Goal: Information Seeking & Learning: Learn about a topic

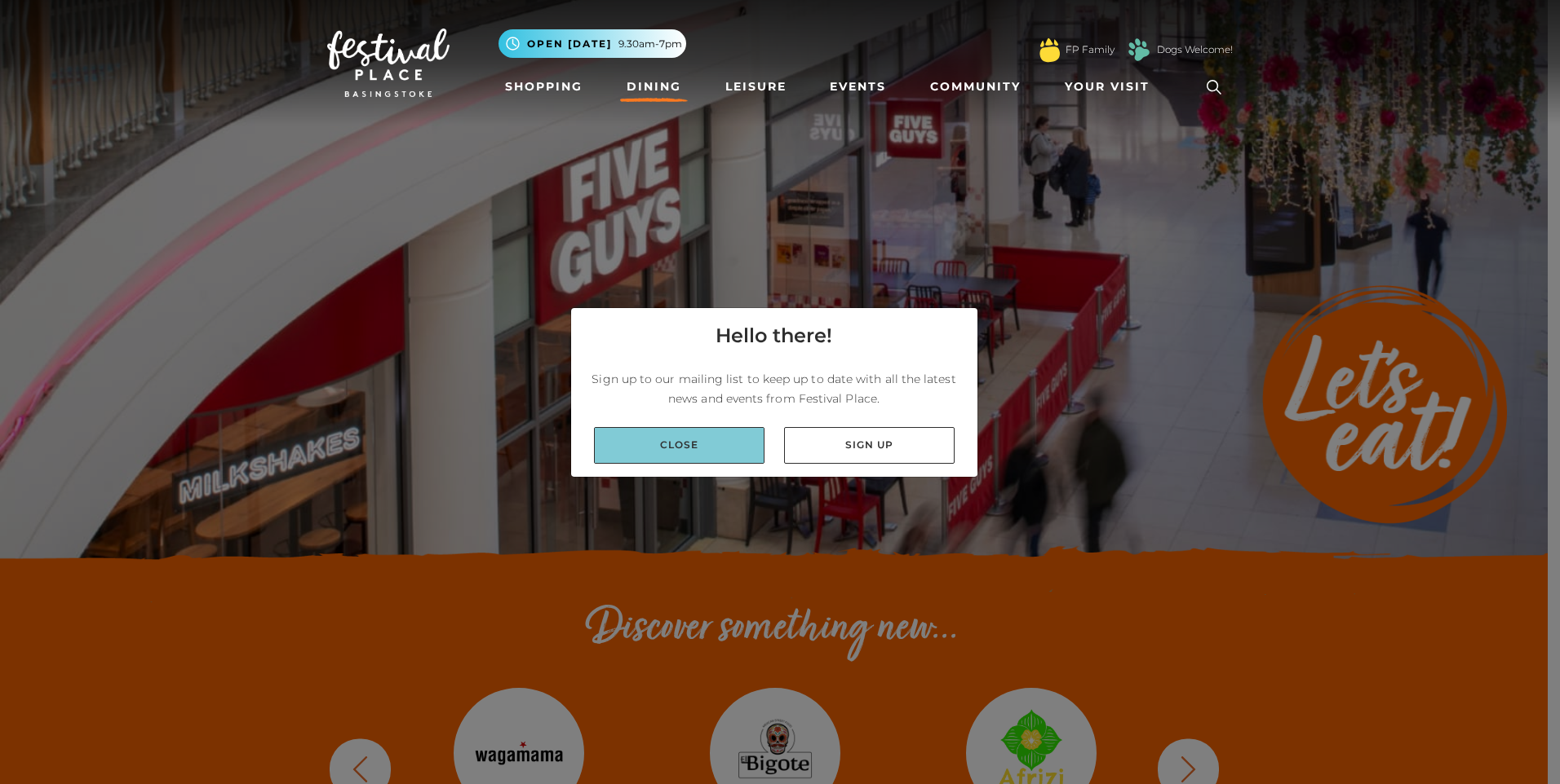
click at [731, 451] on link "Close" at bounding box center [678, 445] width 171 height 37
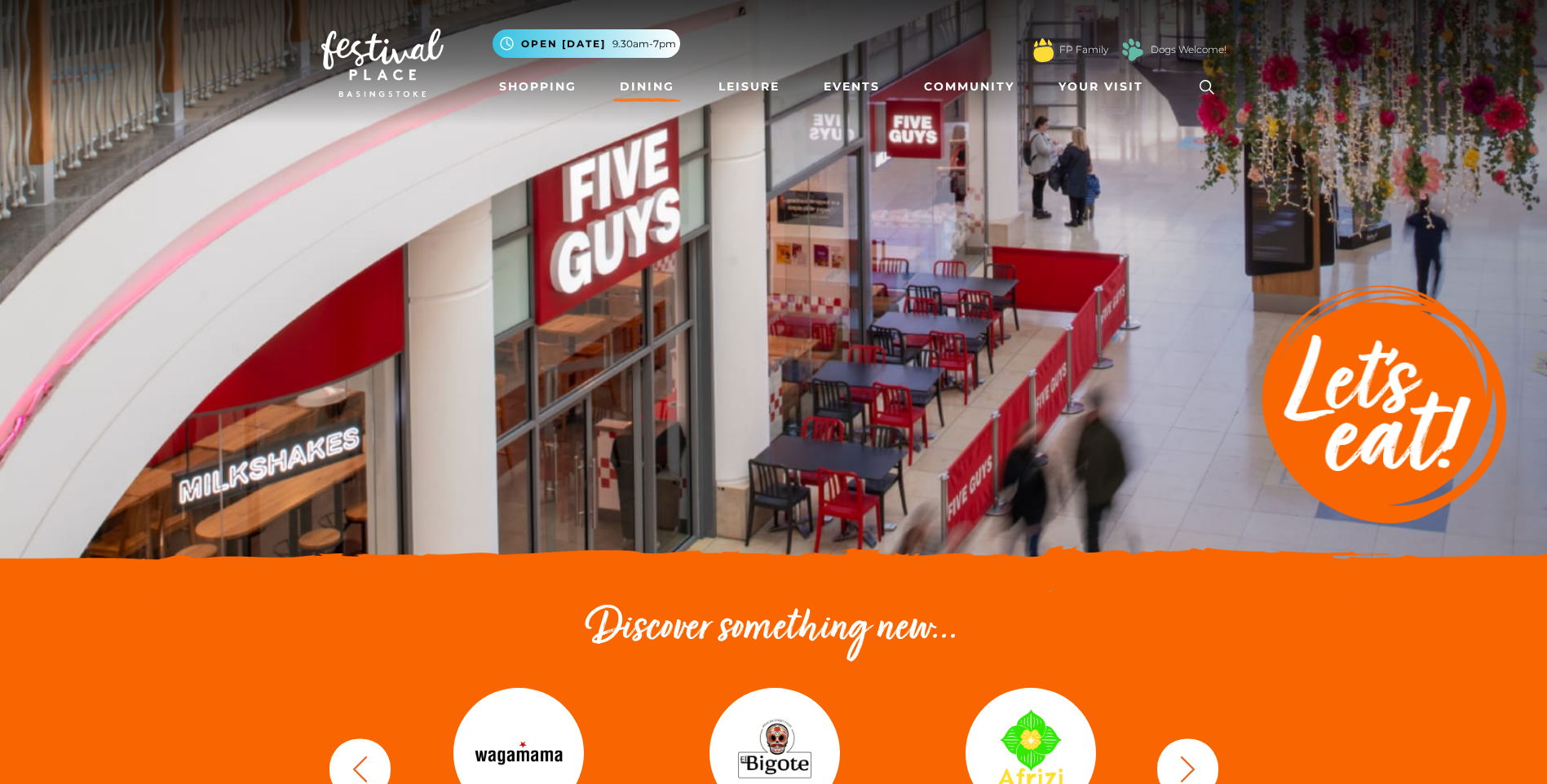
click at [658, 83] on link "Dining" at bounding box center [647, 87] width 67 height 30
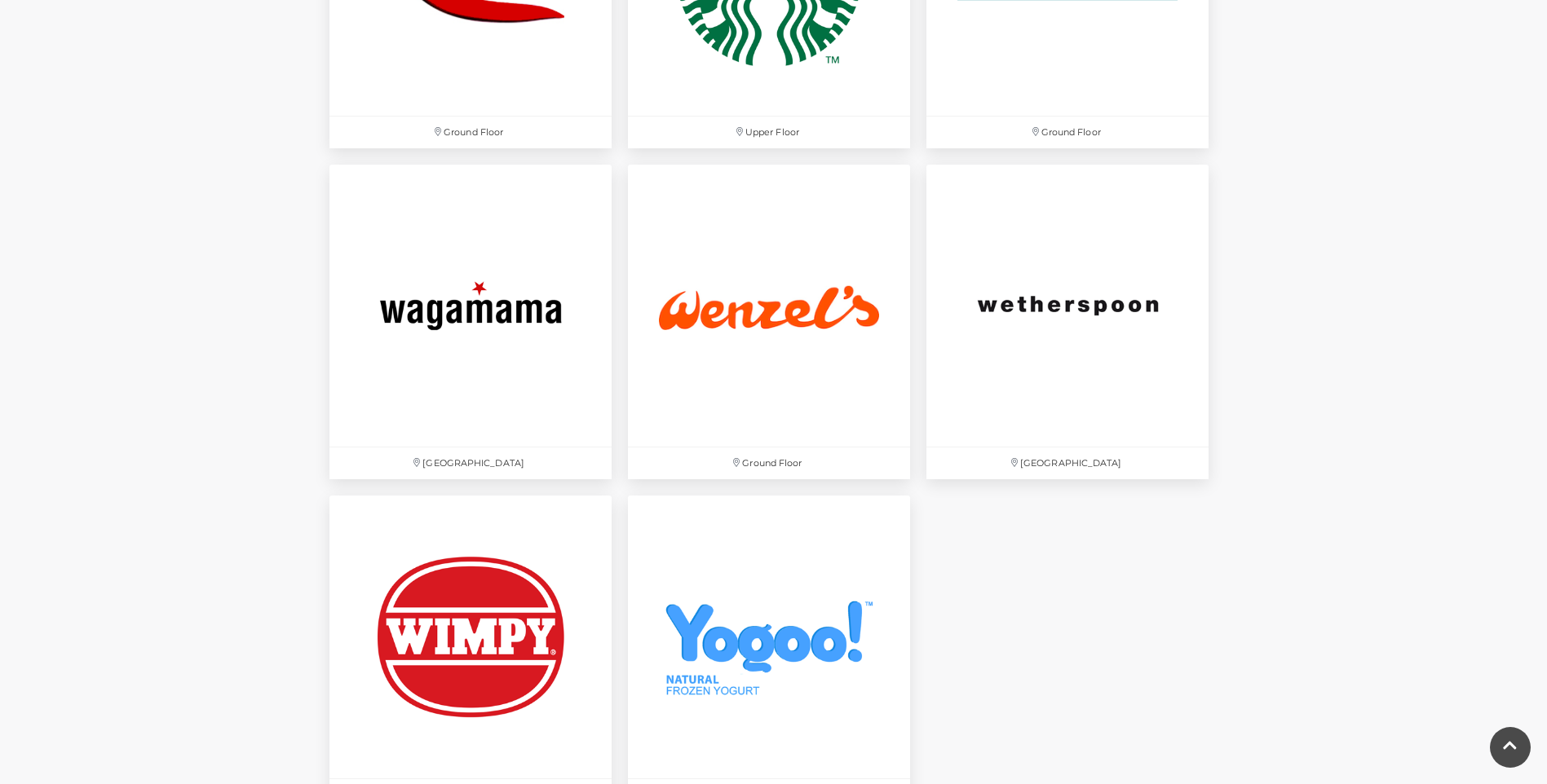
scroll to position [5300, 0]
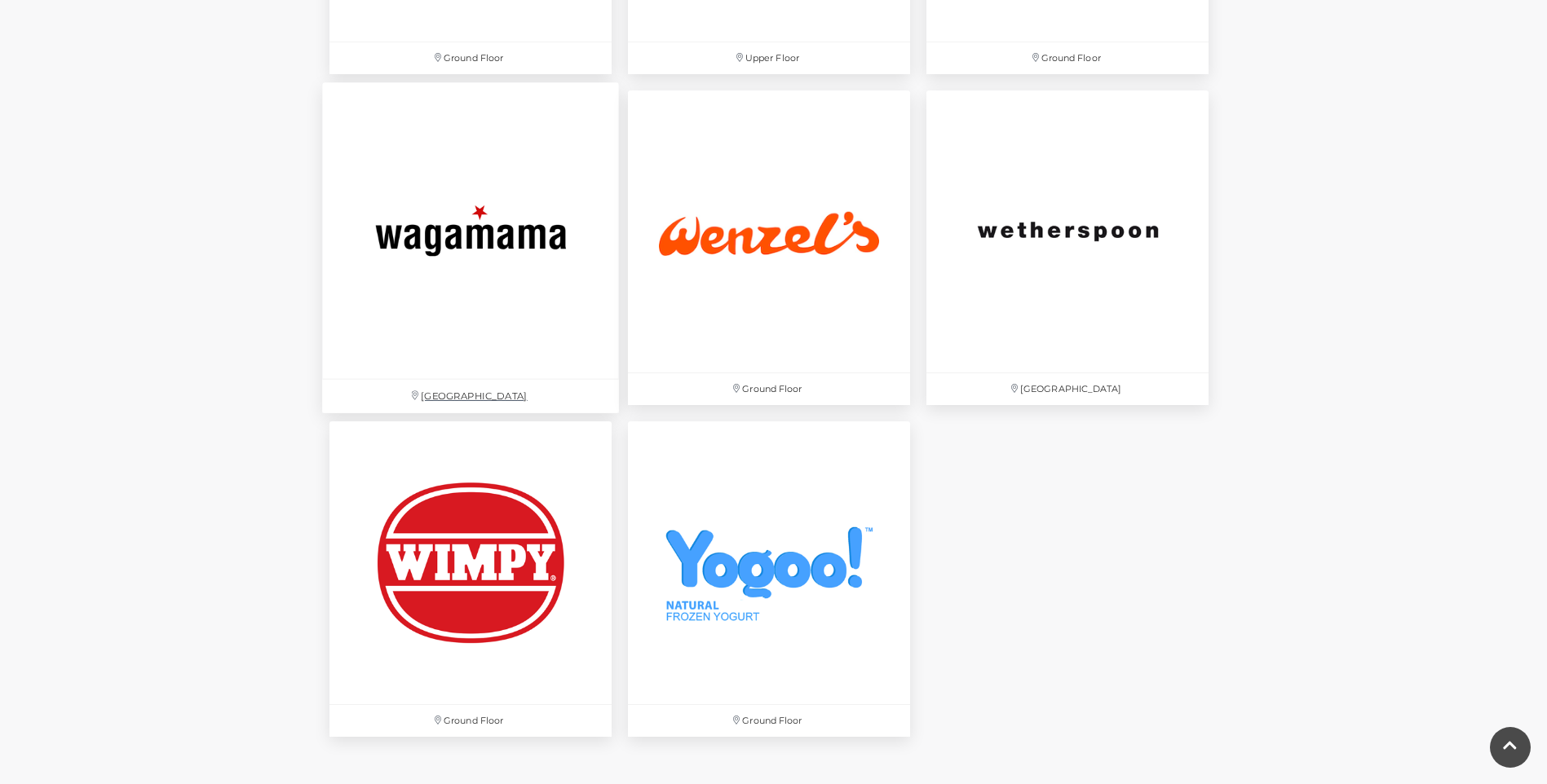
click at [441, 204] on img at bounding box center [470, 230] width 297 height 297
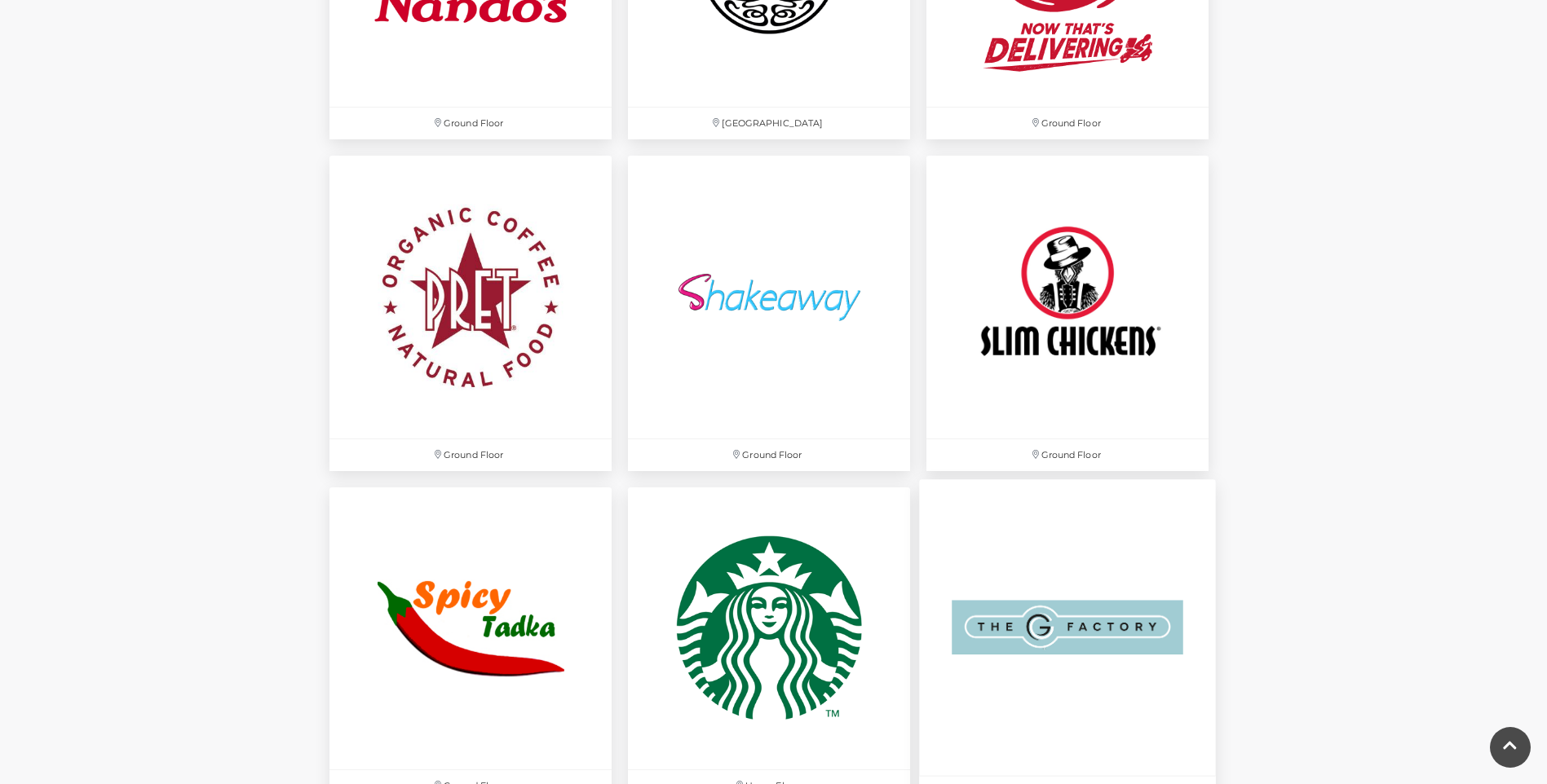
scroll to position [4403, 0]
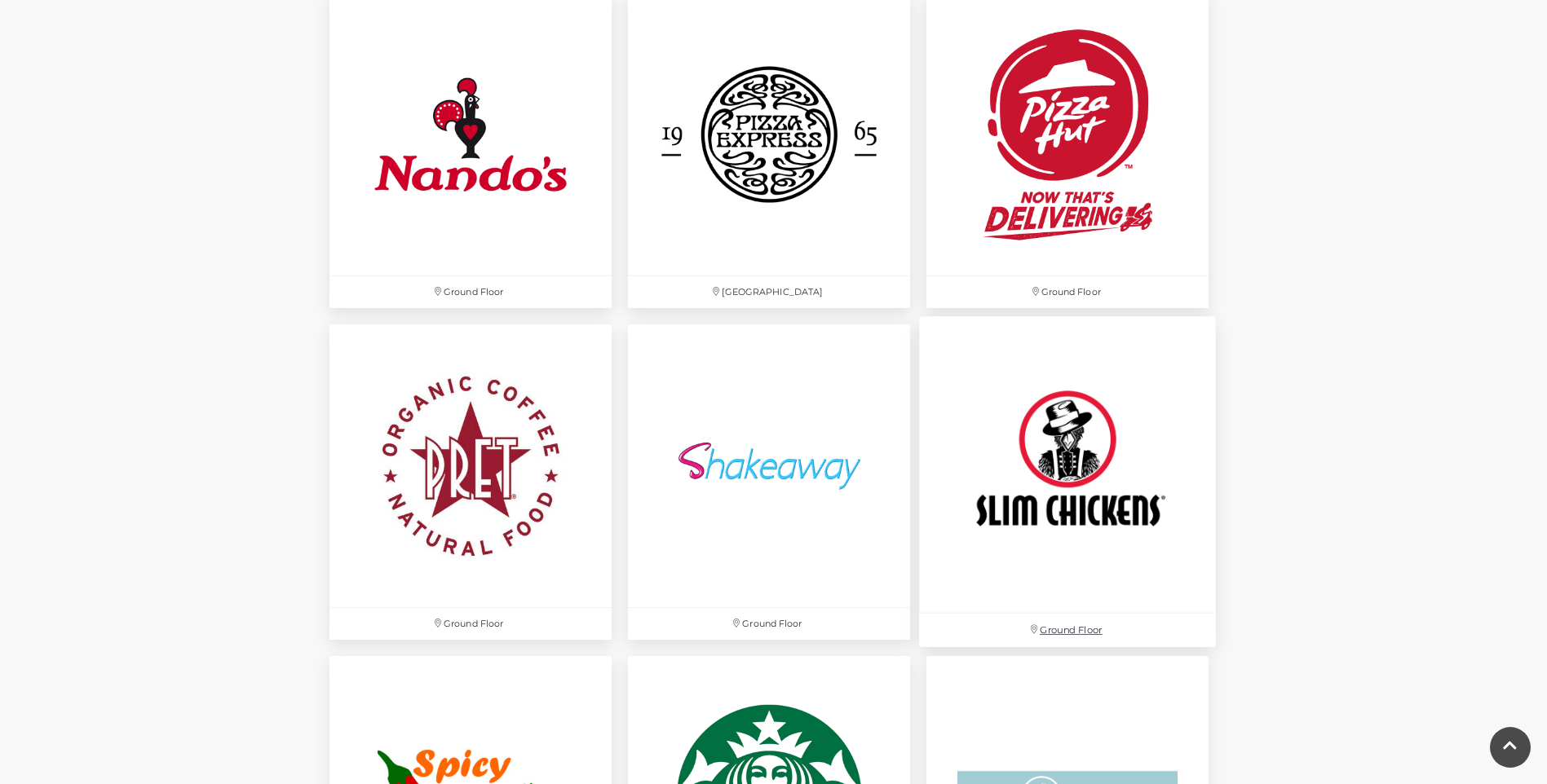
click at [1054, 429] on img at bounding box center [1067, 465] width 297 height 297
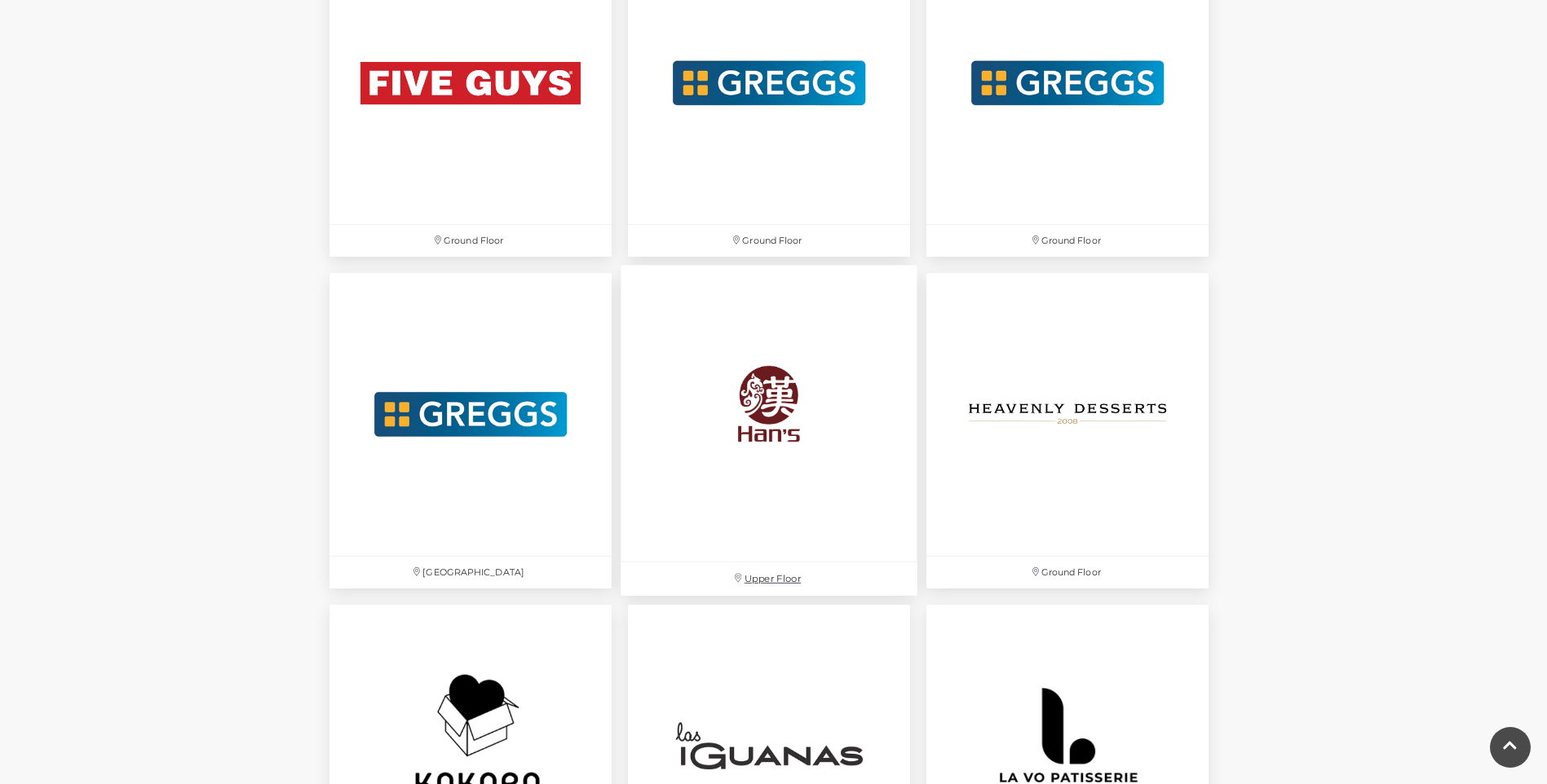
scroll to position [3261, 0]
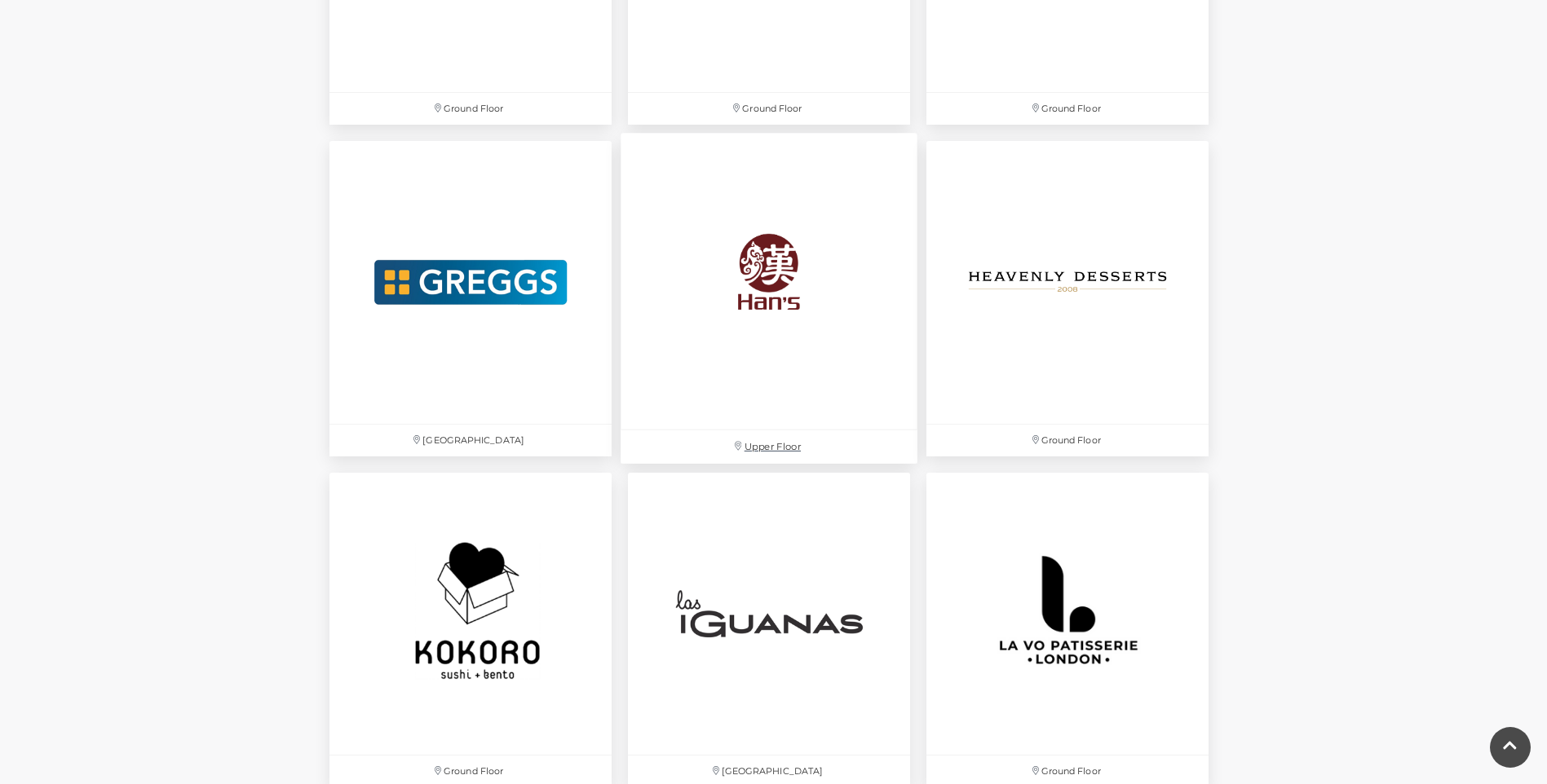
click at [821, 284] on img at bounding box center [768, 282] width 297 height 297
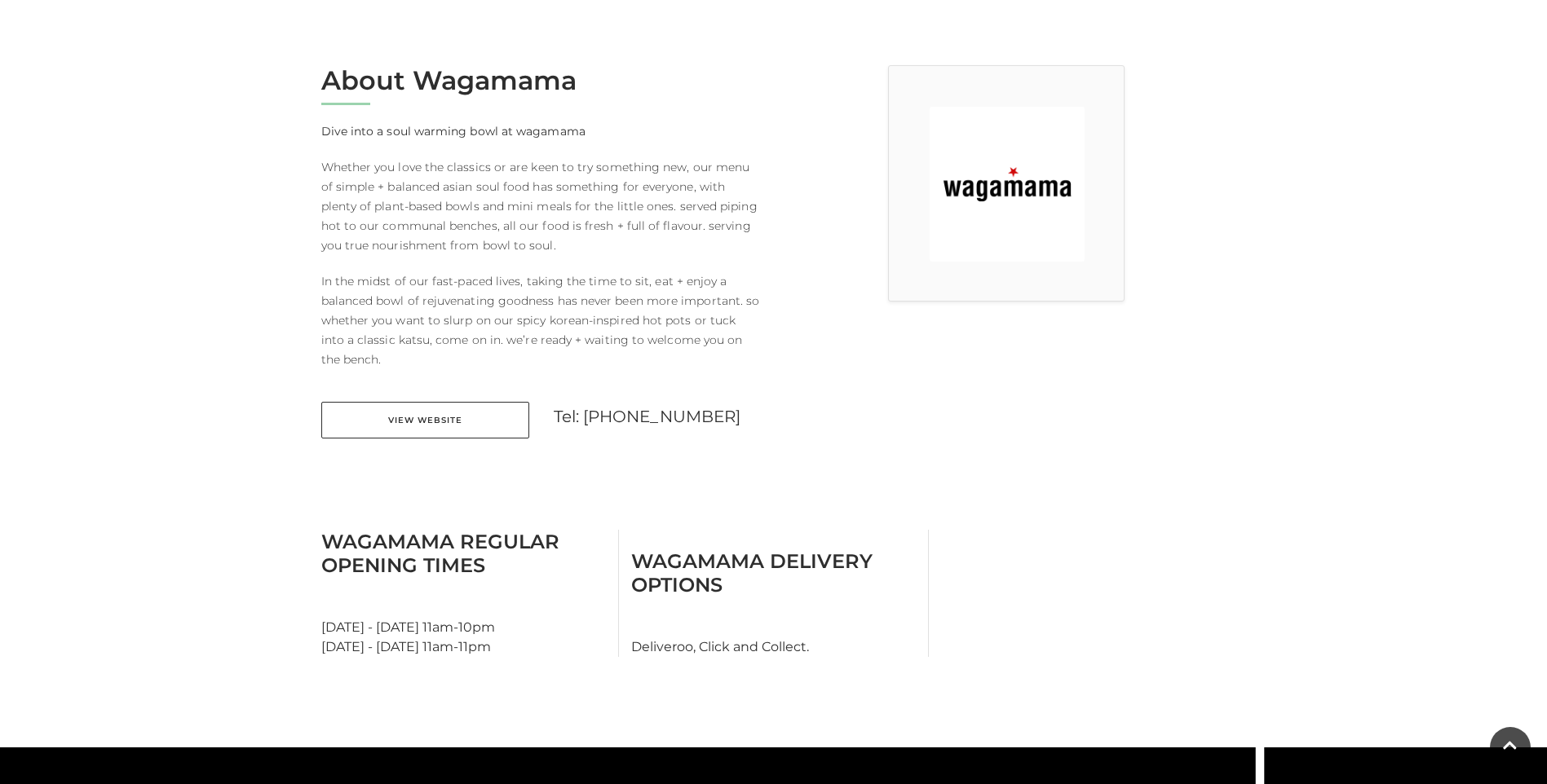
scroll to position [652, 0]
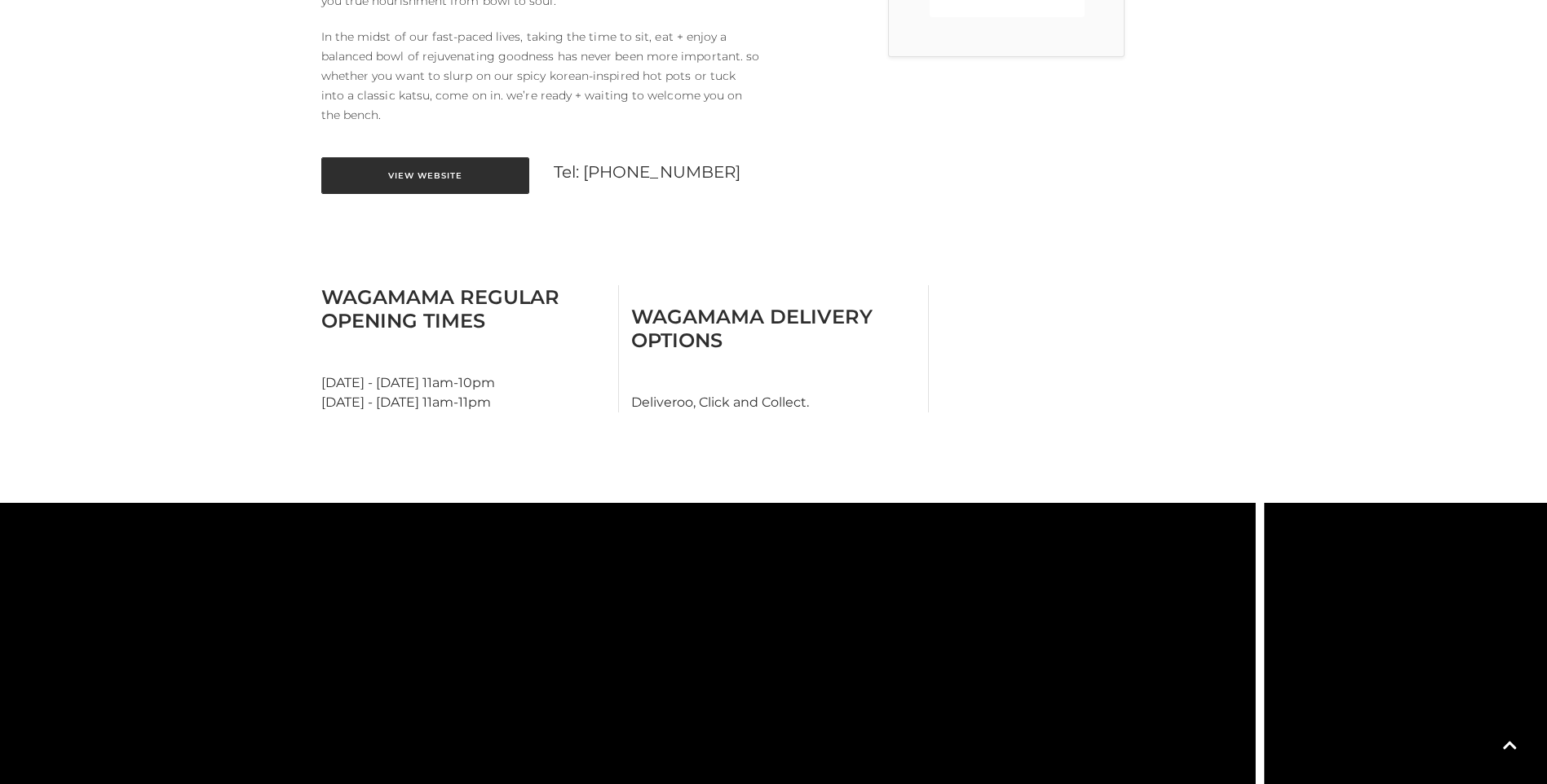
click at [401, 178] on link "View Website" at bounding box center [425, 176] width 208 height 37
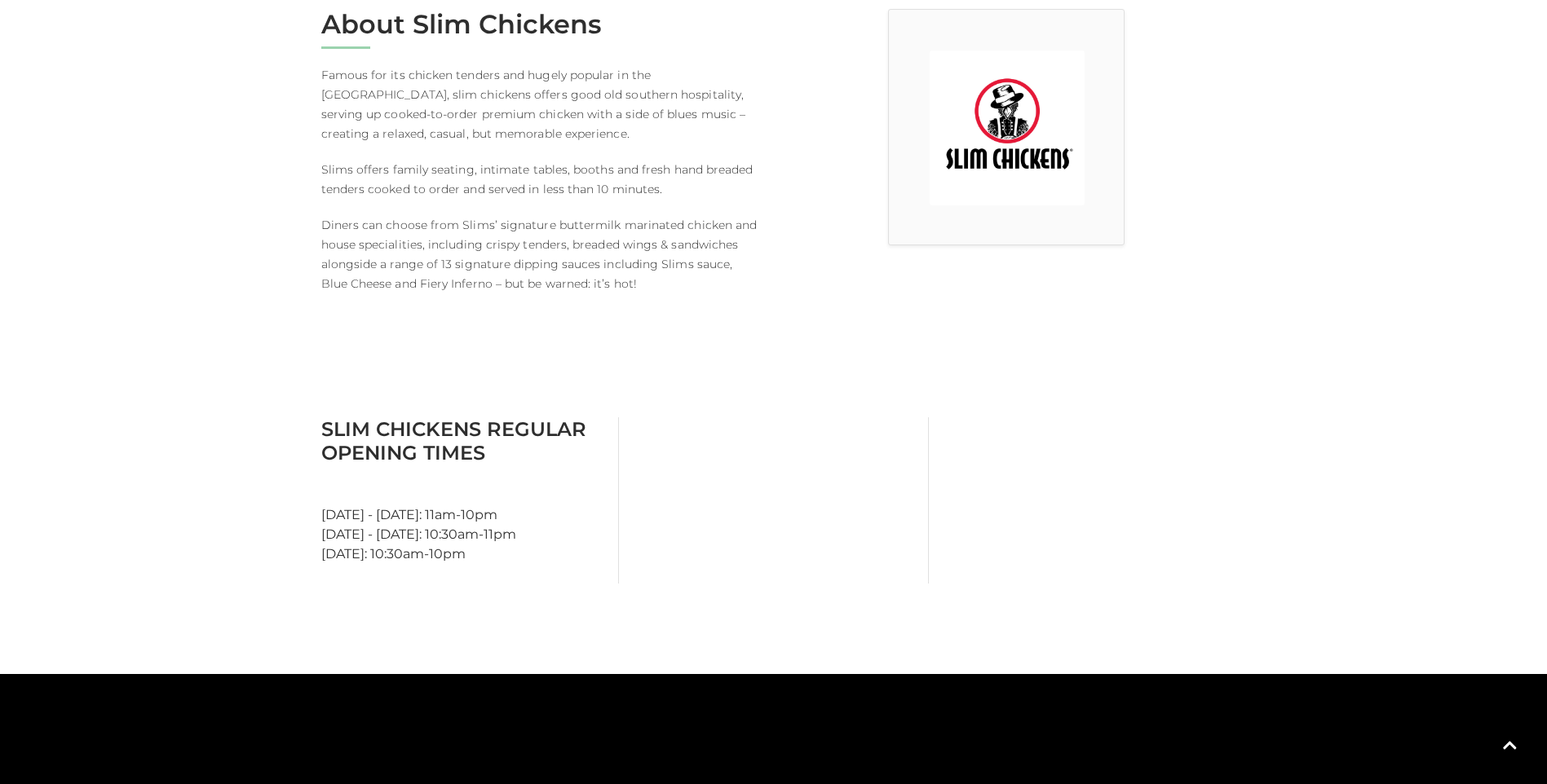
scroll to position [81, 0]
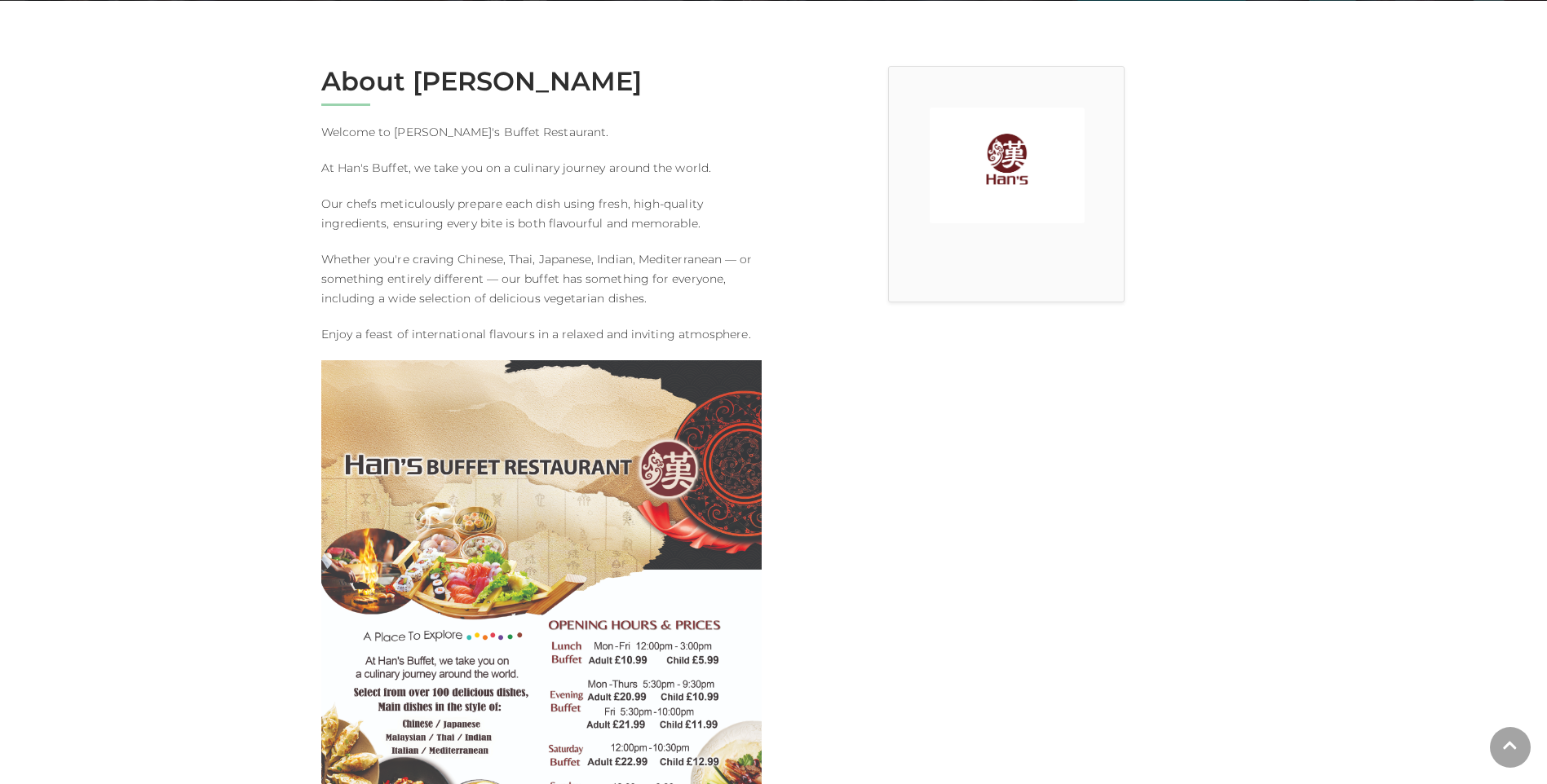
scroll to position [408, 0]
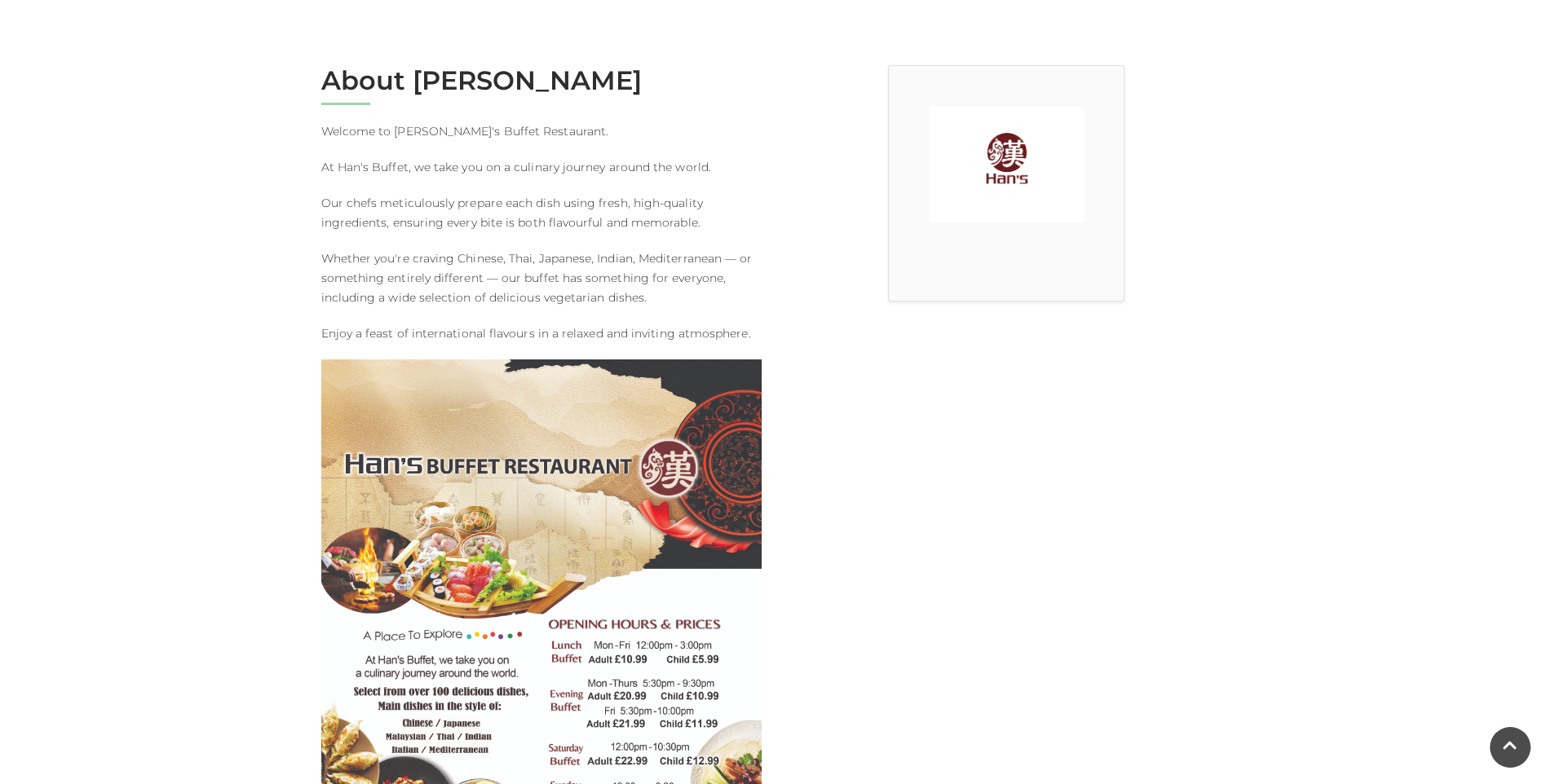
click at [444, 432] on img at bounding box center [541, 671] width 440 height 623
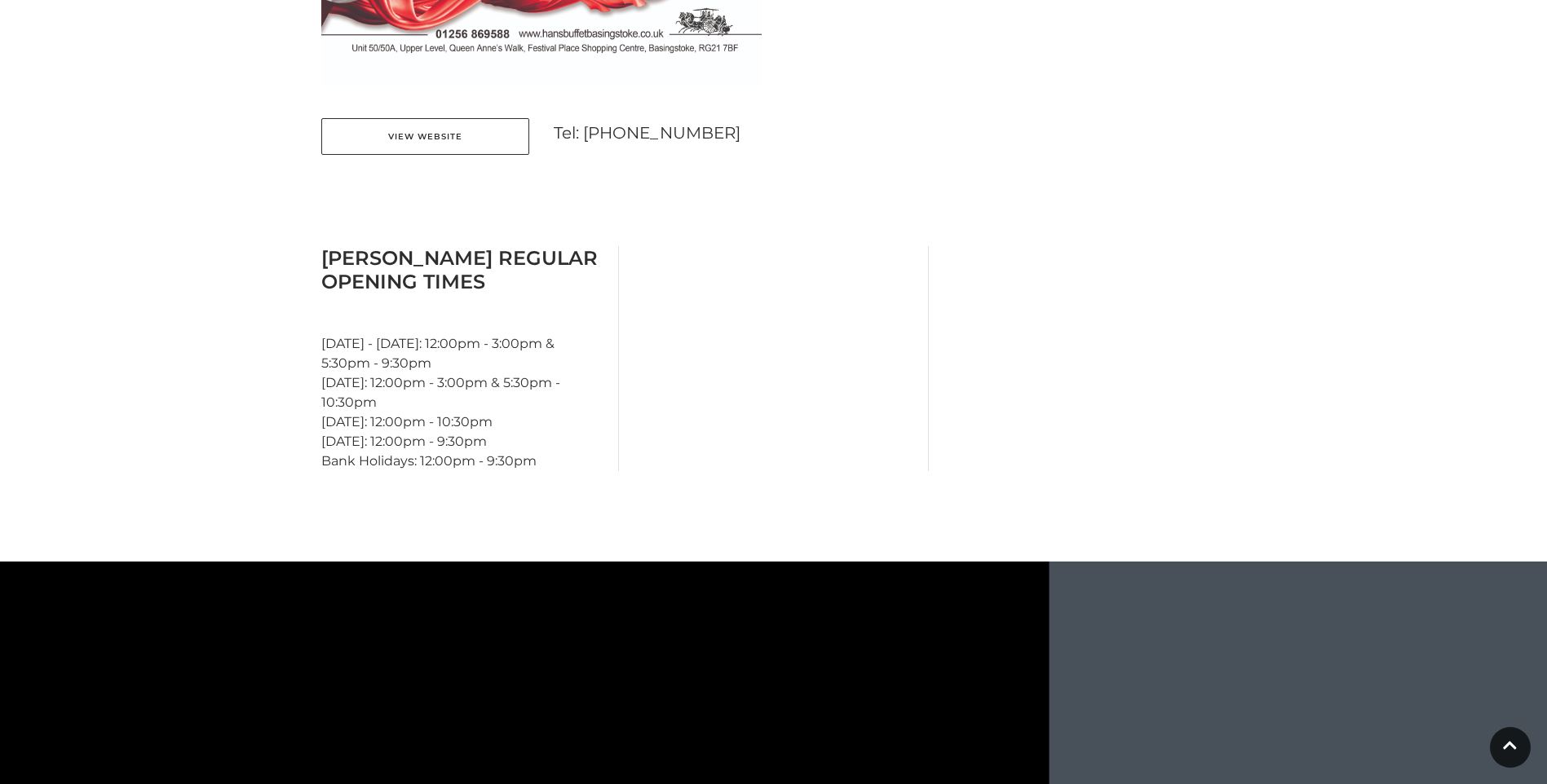
scroll to position [1712, 0]
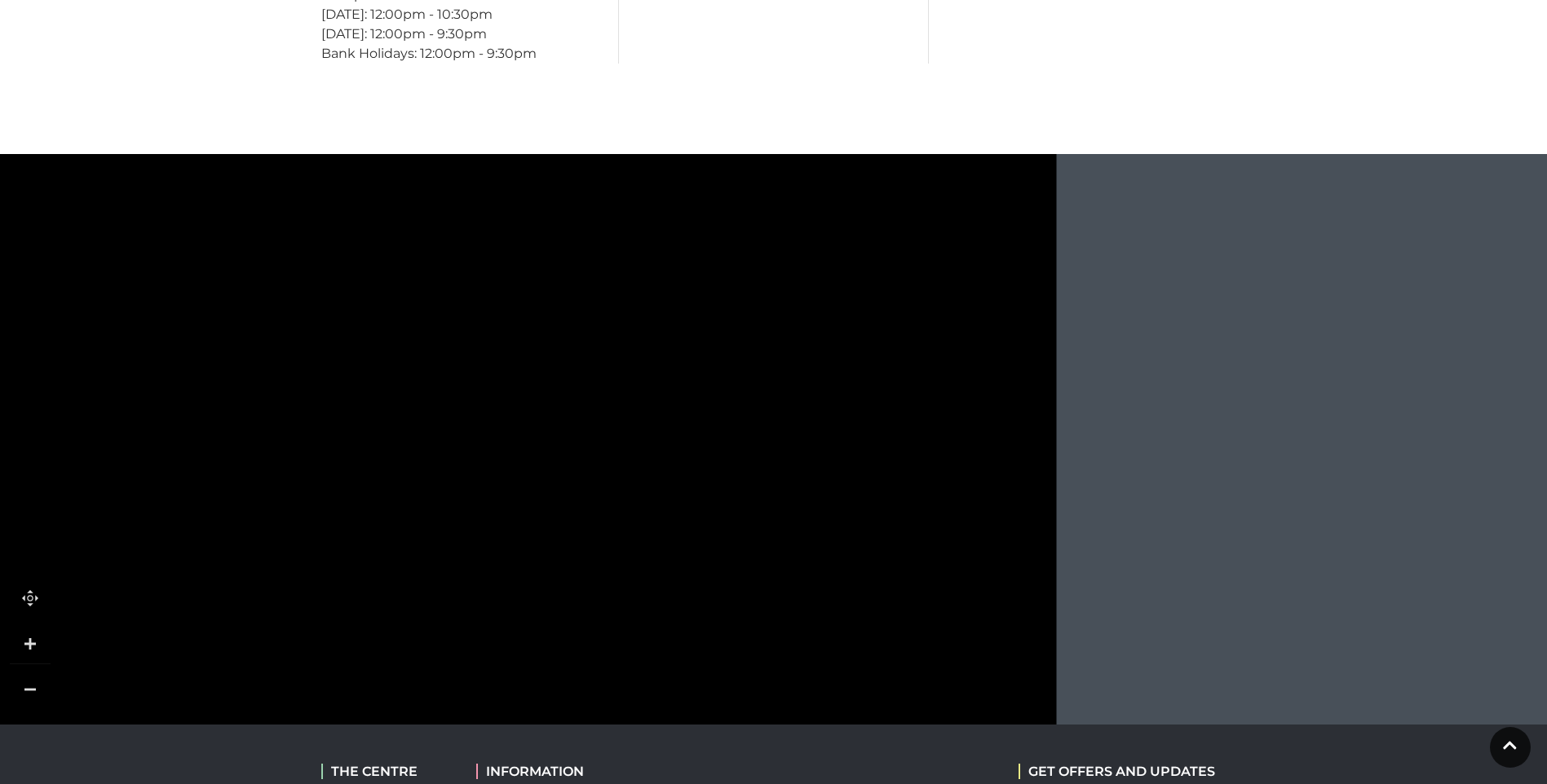
drag, startPoint x: 722, startPoint y: 280, endPoint x: 729, endPoint y: 679, distance: 399.1
click at [729, 679] on rect at bounding box center [704, 595] width 142 height 292
drag, startPoint x: 587, startPoint y: 363, endPoint x: 591, endPoint y: 396, distance: 33.2
click at [504, 332] on icon at bounding box center [508, 333] width 10 height 12
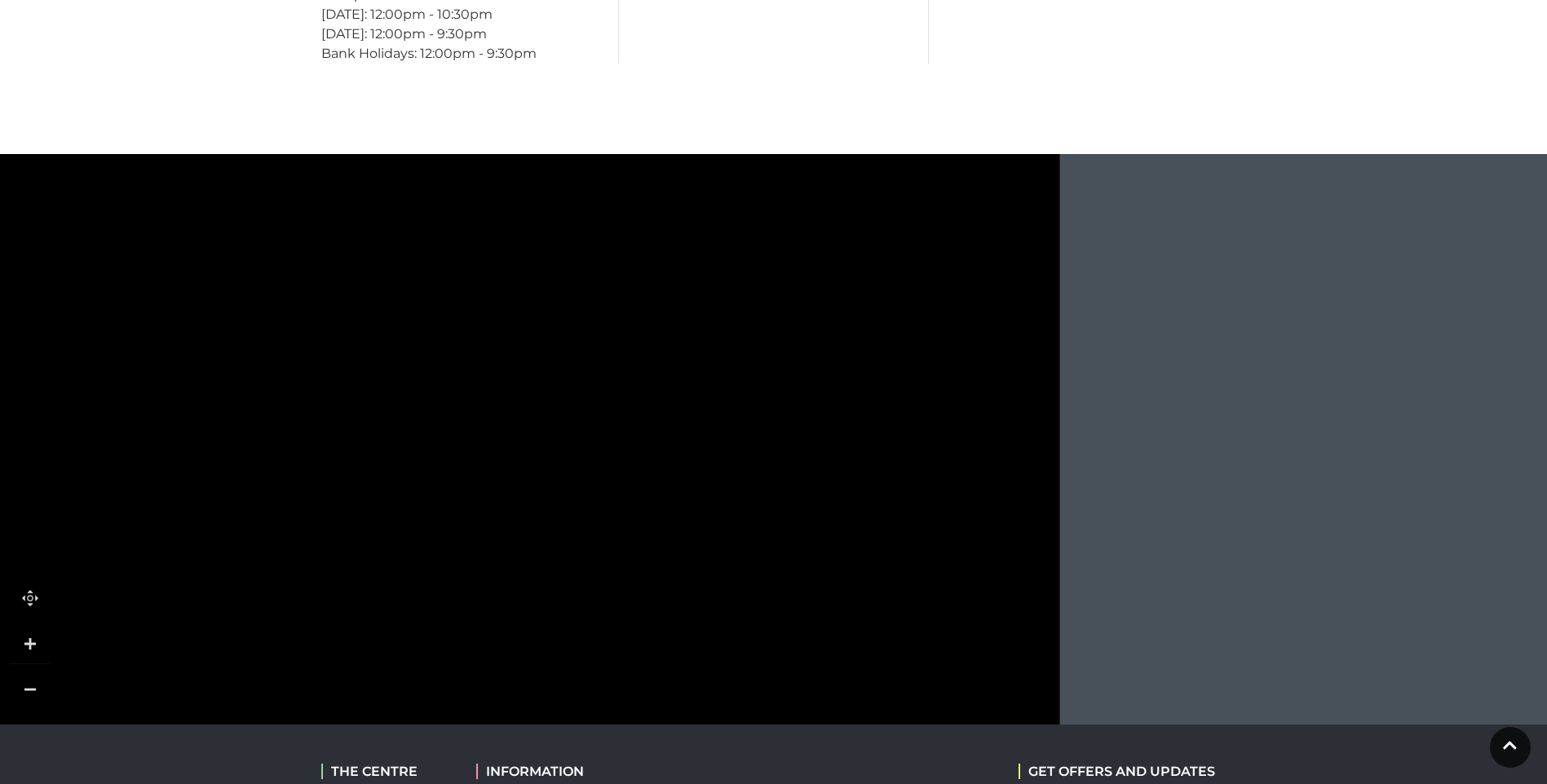
click at [715, 326] on icon at bounding box center [707, 325] width 142 height 66
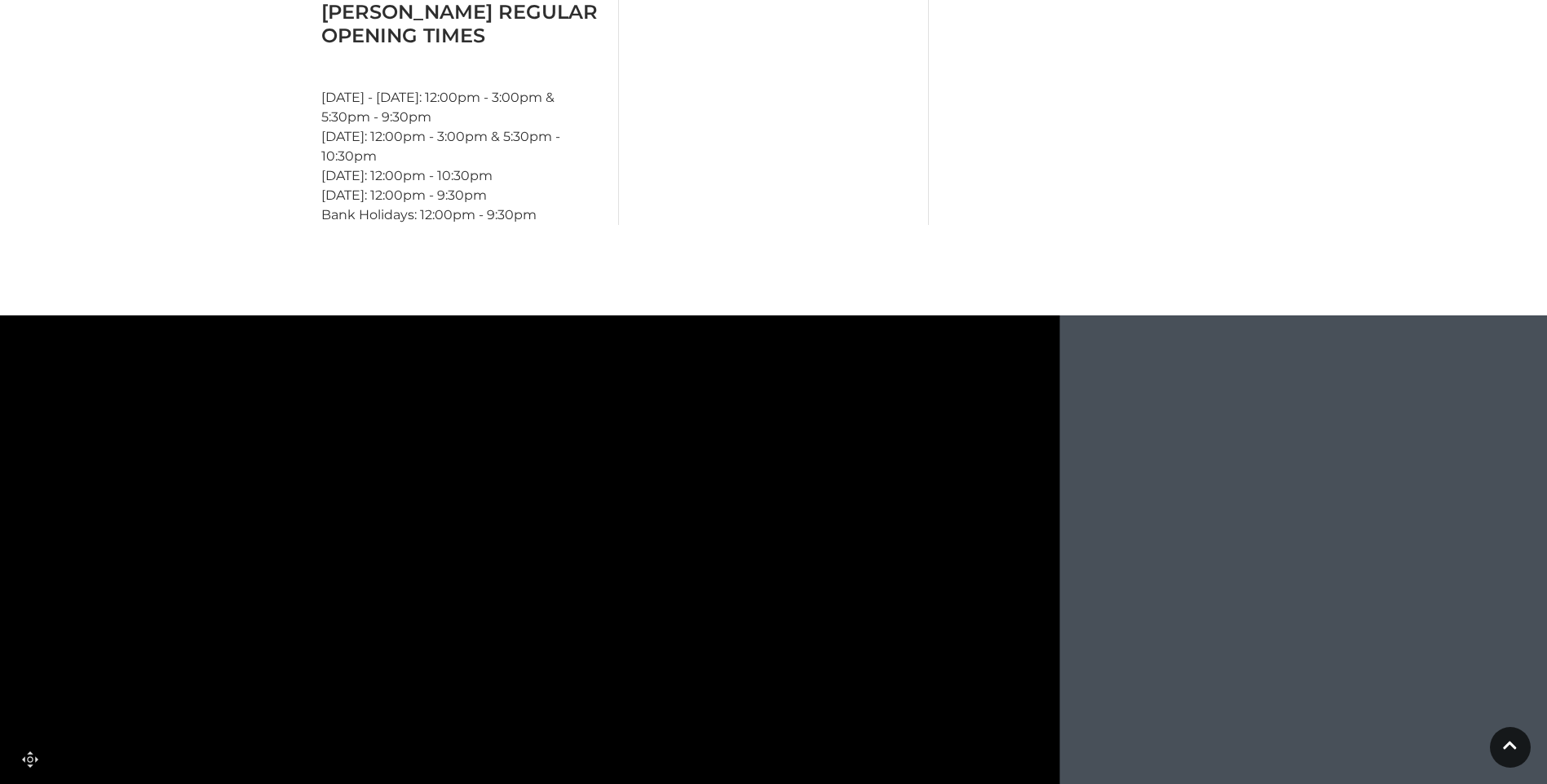
scroll to position [1550, 0]
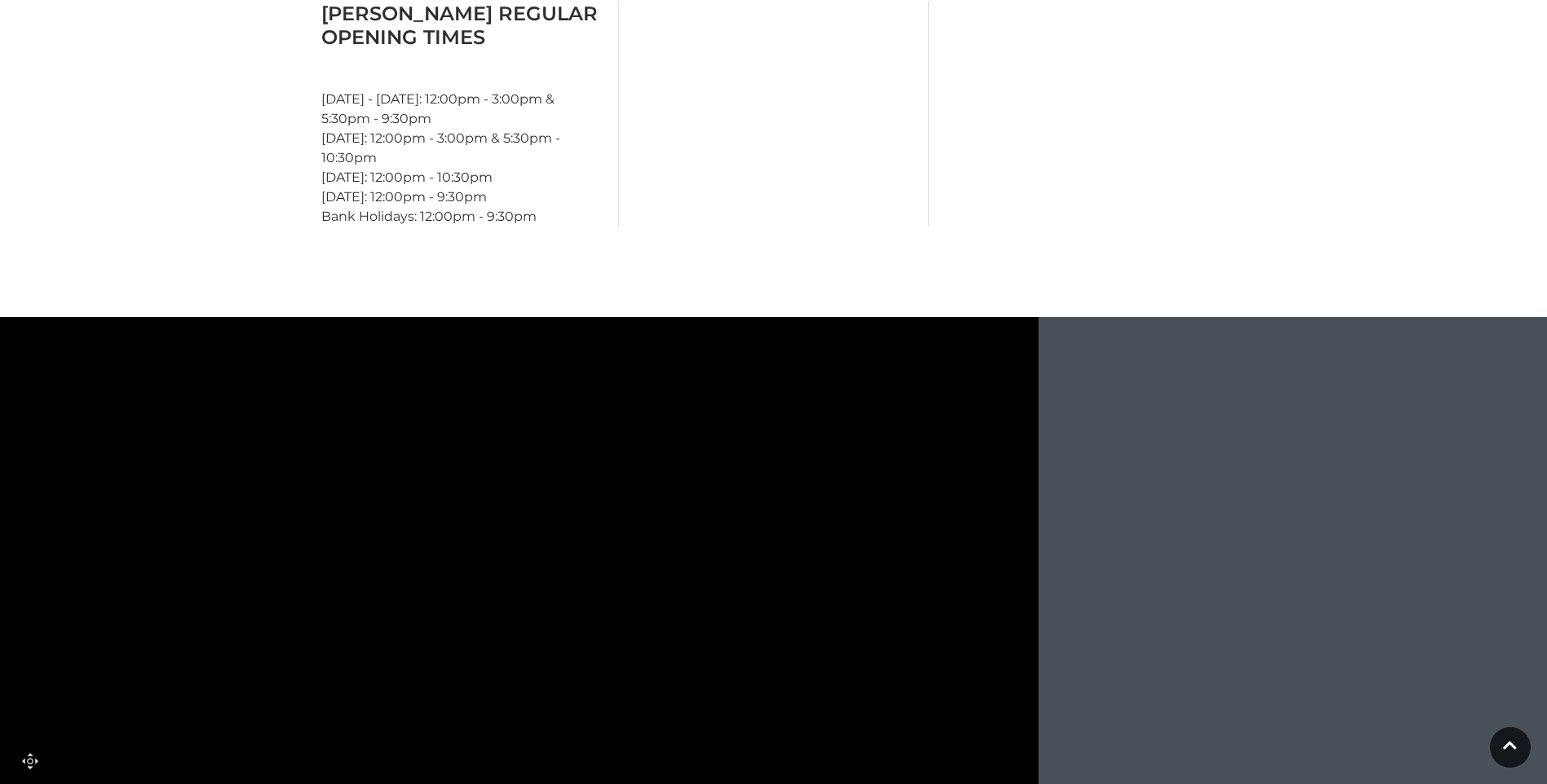
drag, startPoint x: 691, startPoint y: 388, endPoint x: 655, endPoint y: 284, distance: 110.1
drag, startPoint x: 628, startPoint y: 621, endPoint x: 629, endPoint y: 421, distance: 200.0
click at [629, 421] on rect at bounding box center [687, 521] width 142 height 292
drag, startPoint x: 633, startPoint y: 592, endPoint x: 634, endPoint y: 550, distance: 42.0
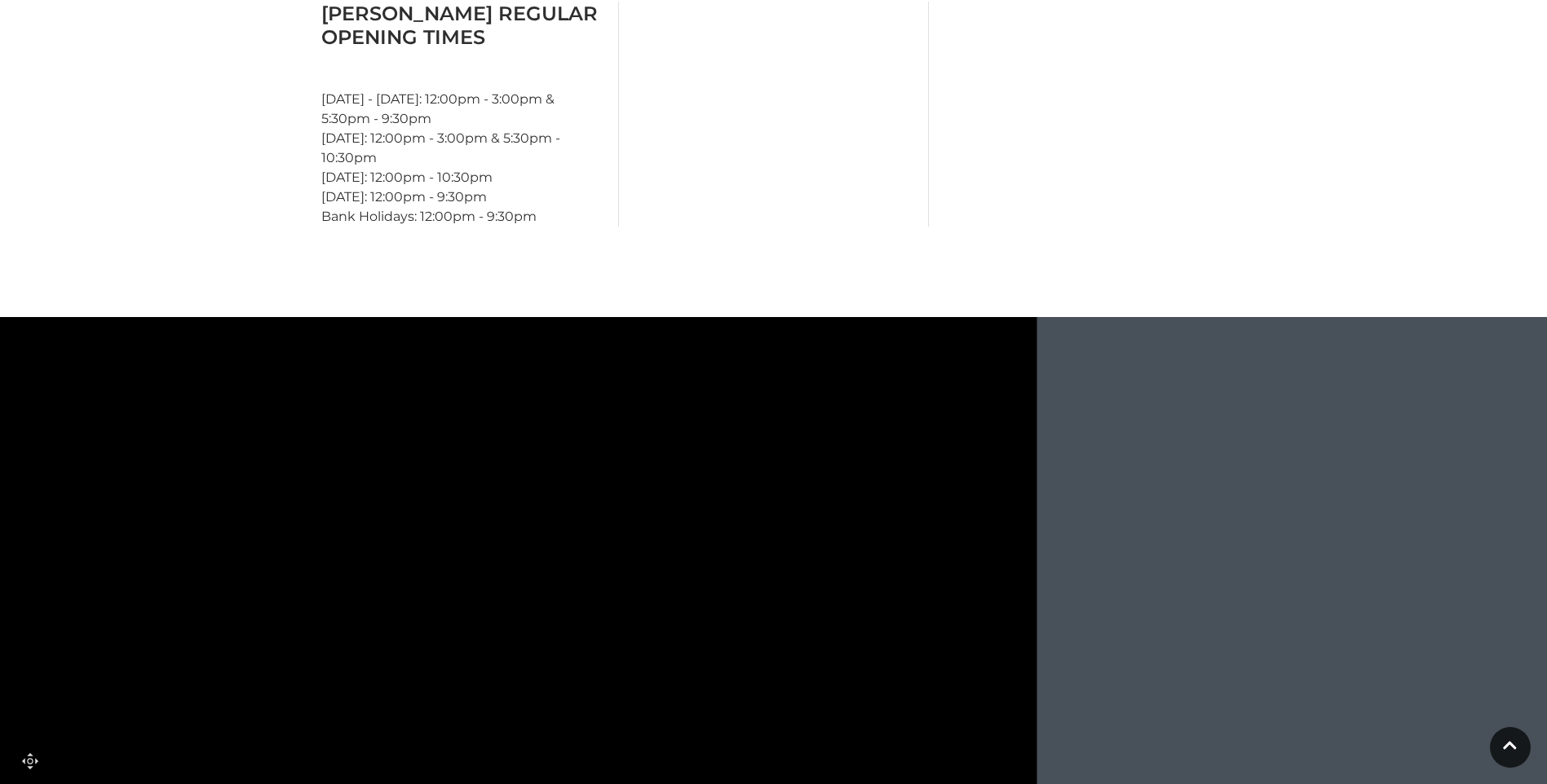
click at [628, 455] on rect at bounding box center [684, 386] width 142 height 292
drag, startPoint x: 626, startPoint y: 723, endPoint x: 643, endPoint y: 495, distance: 228.6
click at [640, 610] on icon at bounding box center [474, 320] width 578 height 1102
